Goal: Transaction & Acquisition: Purchase product/service

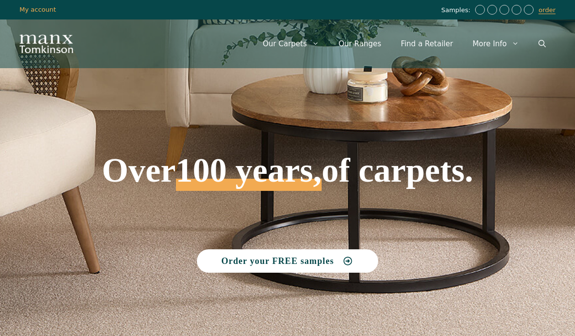
click at [431, 42] on link "Find a Retailer" at bounding box center [427, 43] width 72 height 29
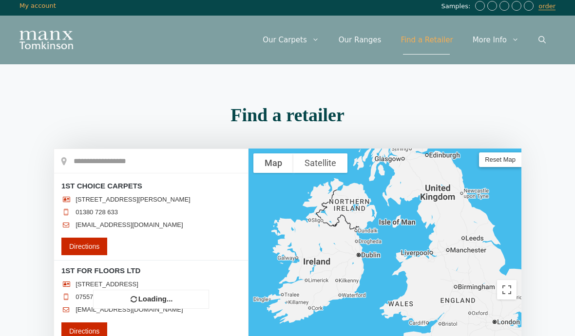
scroll to position [179, 0]
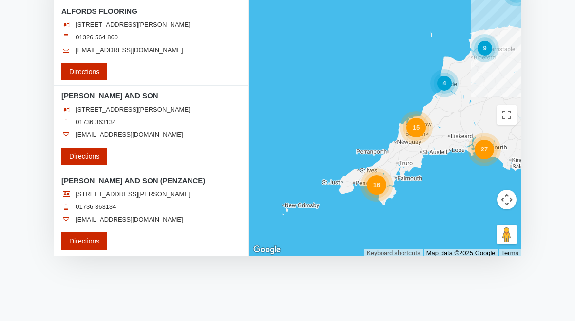
click at [378, 185] on div "16" at bounding box center [377, 186] width 20 height 20
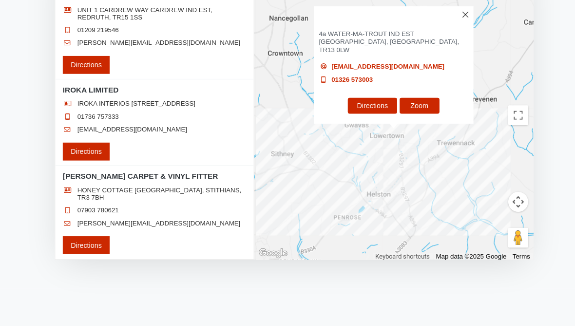
scroll to position [182, 0]
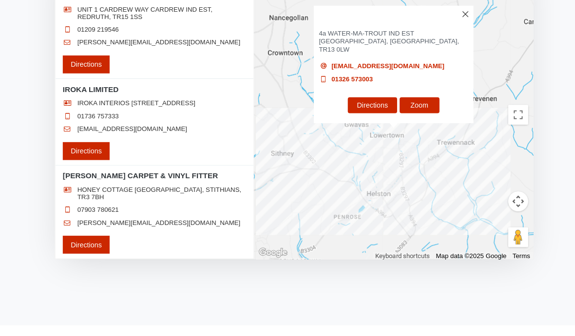
click at [455, 17] on img at bounding box center [456, 14] width 6 height 6
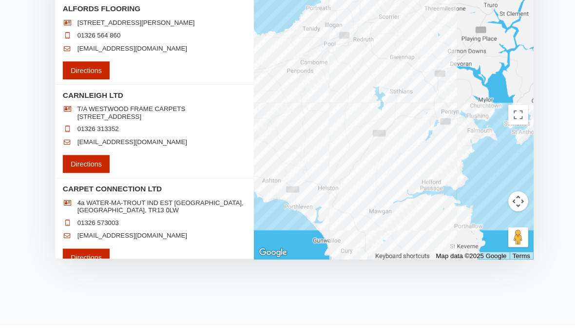
scroll to position [373, 0]
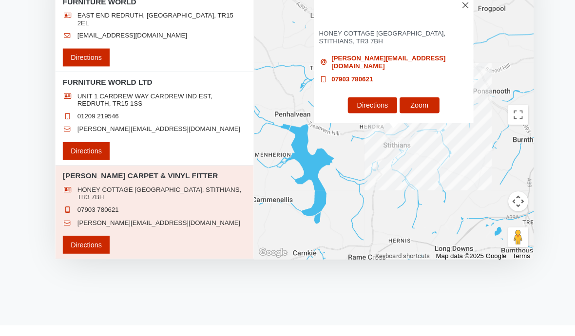
click at [451, 14] on h3 "[PERSON_NAME] CARPET & VINYL FITTER" at bounding box center [385, 9] width 156 height 25
click at [457, 8] on img at bounding box center [456, 5] width 6 height 6
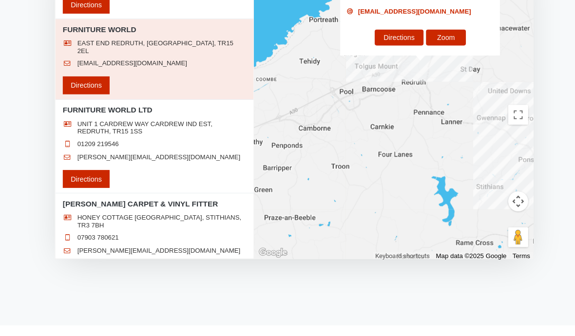
scroll to position [93, 0]
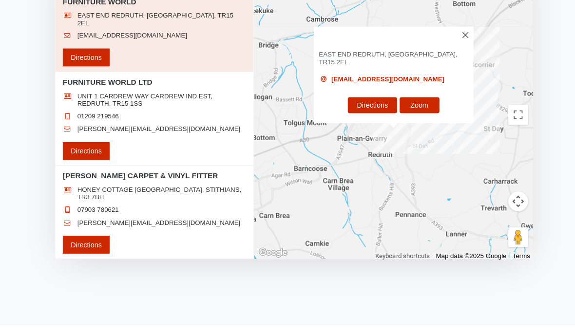
click at [453, 37] on img at bounding box center [456, 34] width 6 height 6
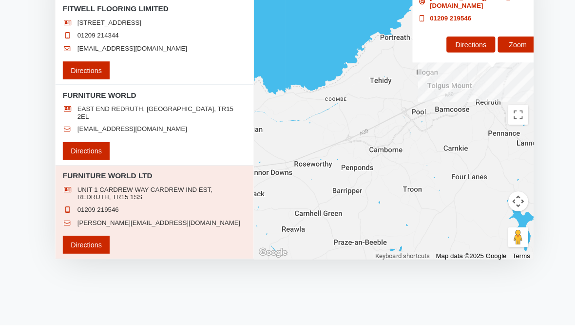
scroll to position [2, 0]
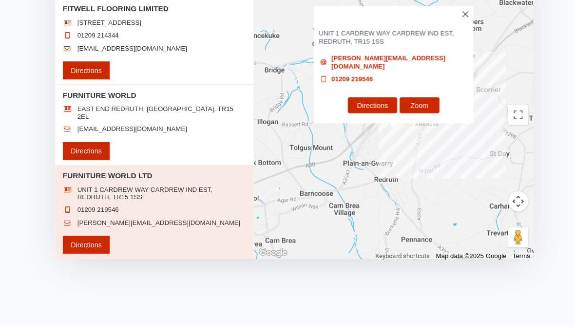
click at [457, 17] on img at bounding box center [456, 14] width 6 height 6
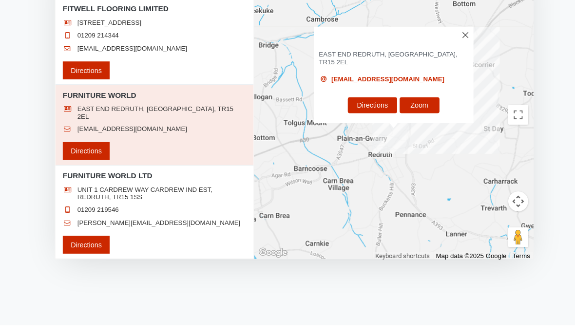
click at [457, 37] on img at bounding box center [456, 34] width 6 height 6
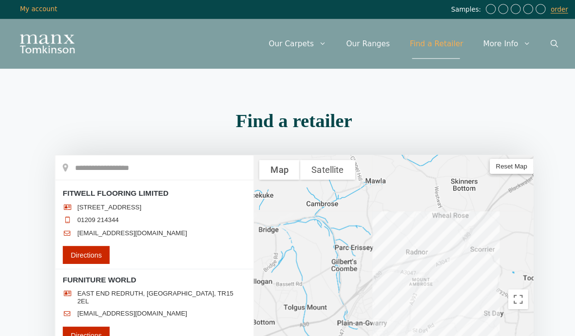
scroll to position [0, 0]
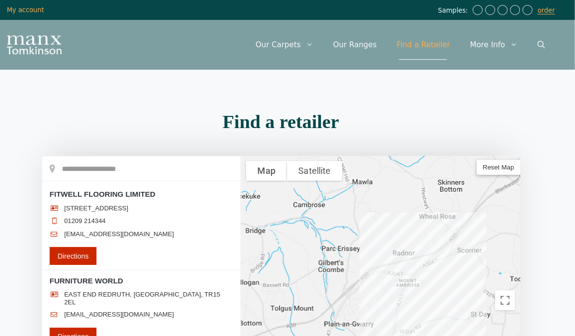
click at [362, 44] on link "Our Ranges" at bounding box center [360, 43] width 62 height 29
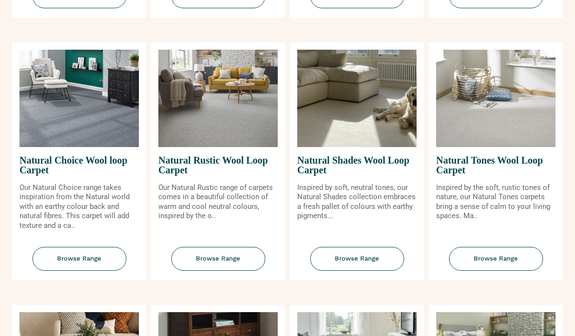
scroll to position [629, 0]
click at [373, 147] on img at bounding box center [356, 99] width 119 height 98
click at [502, 272] on span "Browse Range" at bounding box center [496, 260] width 94 height 24
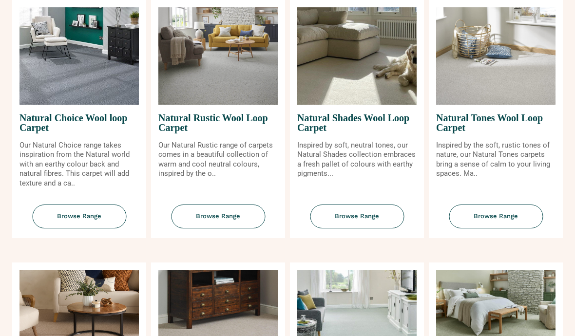
click at [82, 226] on span "Browse Range" at bounding box center [79, 217] width 94 height 24
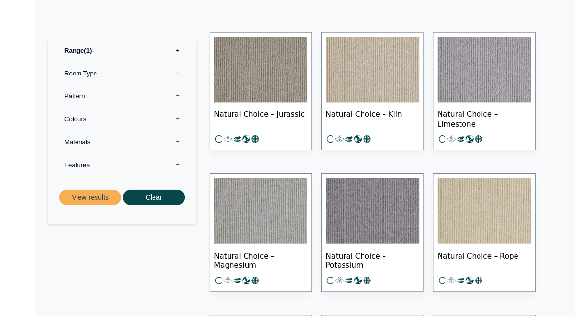
scroll to position [471, 0]
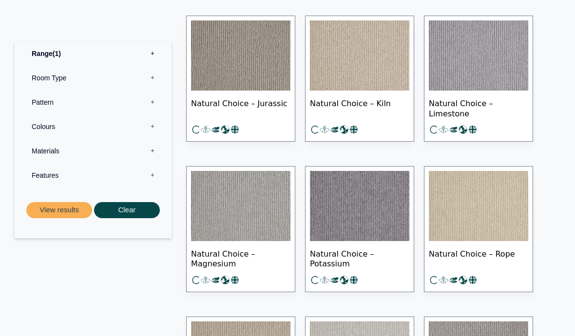
click at [242, 213] on img at bounding box center [240, 206] width 99 height 70
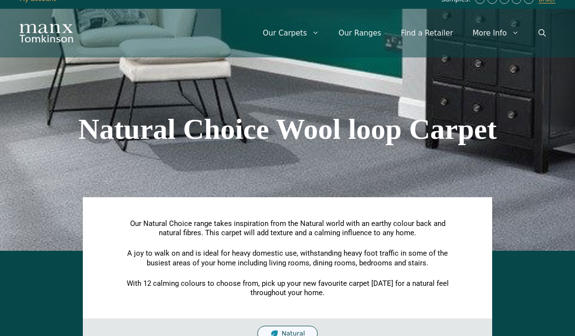
scroll to position [0, 0]
